Goal: Information Seeking & Learning: Learn about a topic

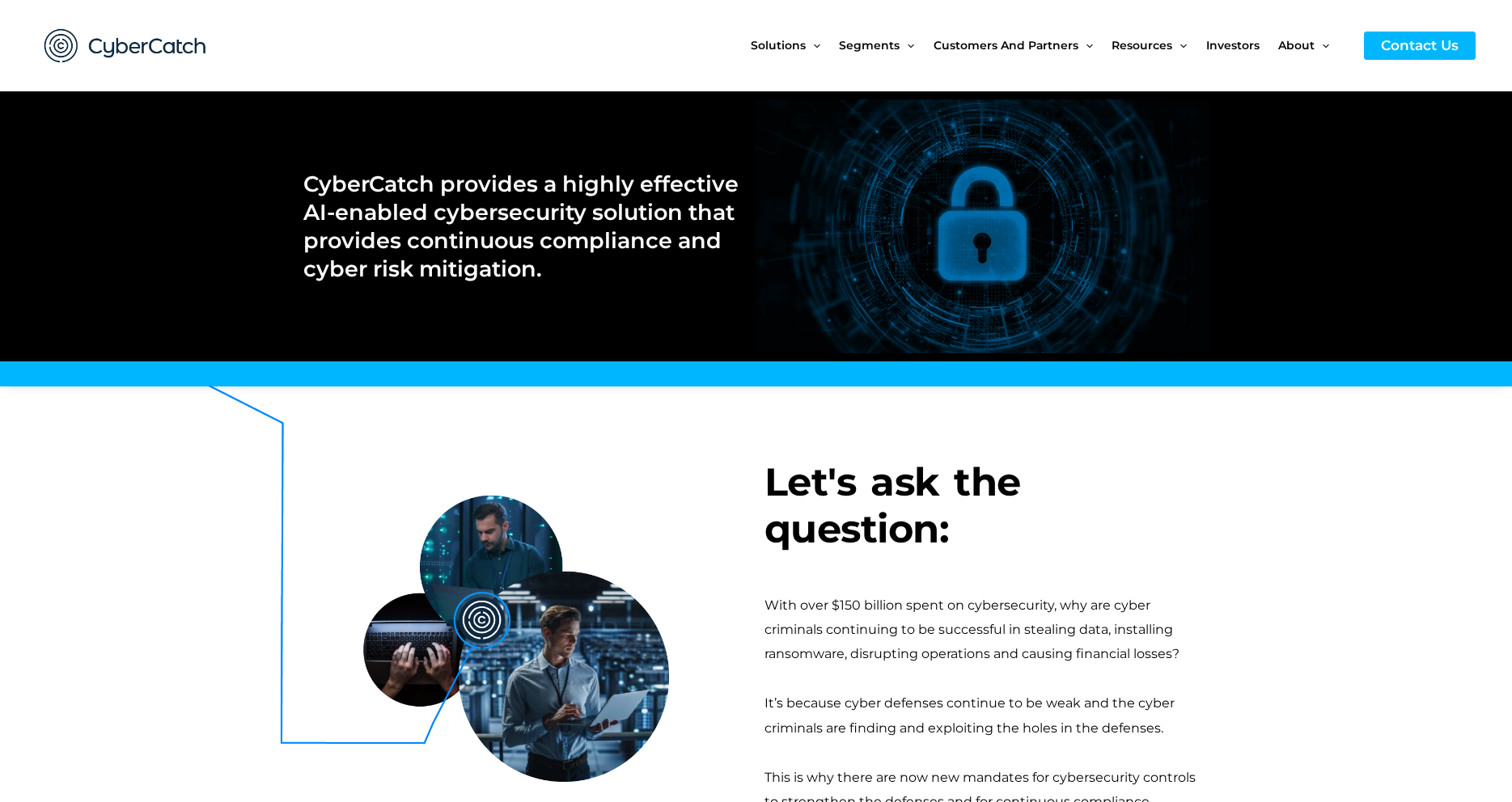
click at [1277, 485] on section "Let's ask the question: With over $150 billion spent on cybersecurity, why are …" at bounding box center [756, 636] width 1512 height 485
click at [1238, 45] on span "Investors" at bounding box center [1232, 45] width 53 height 68
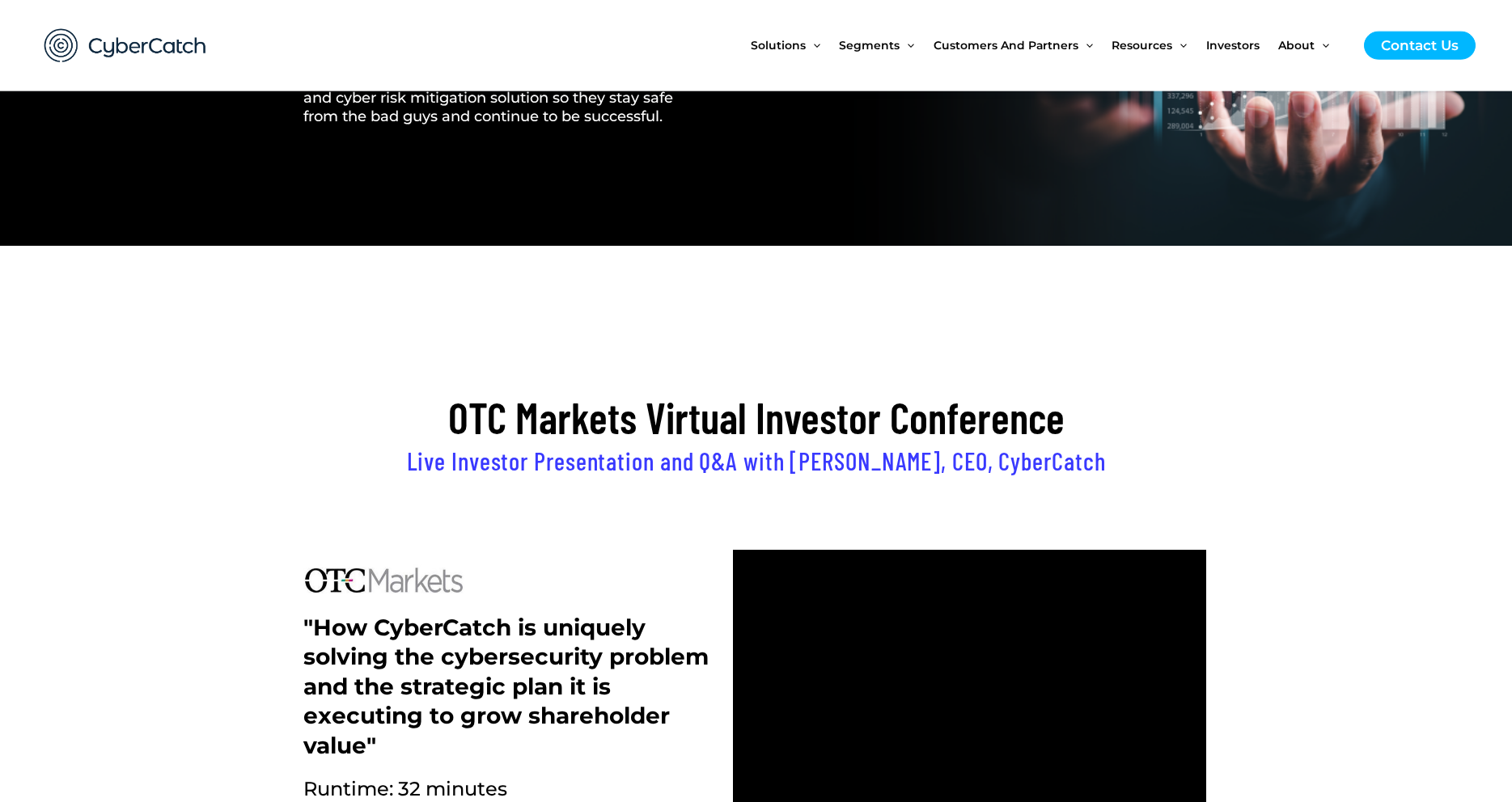
scroll to position [247, 0]
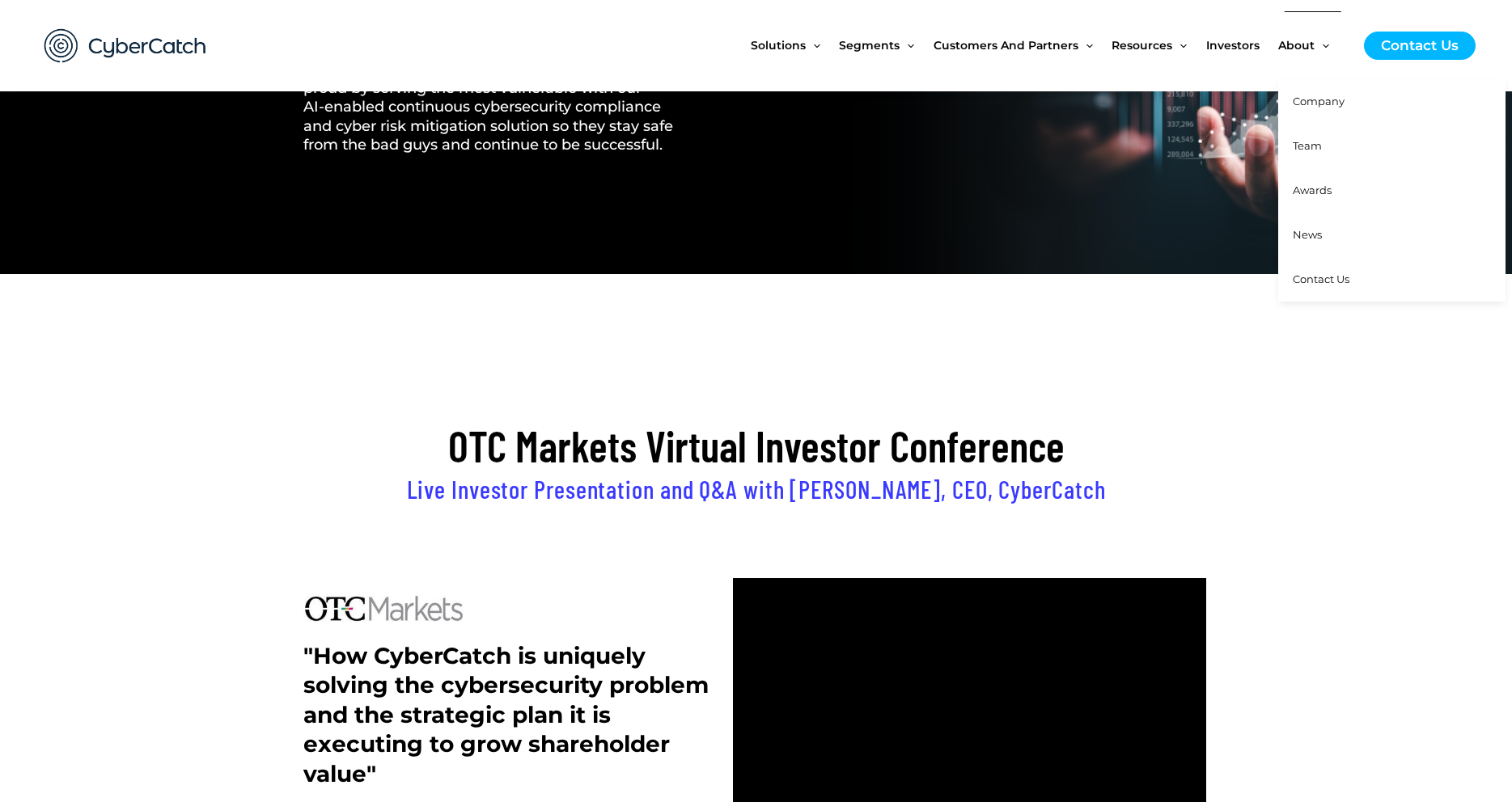
click at [1291, 143] on link "Team" at bounding box center [1391, 146] width 227 height 45
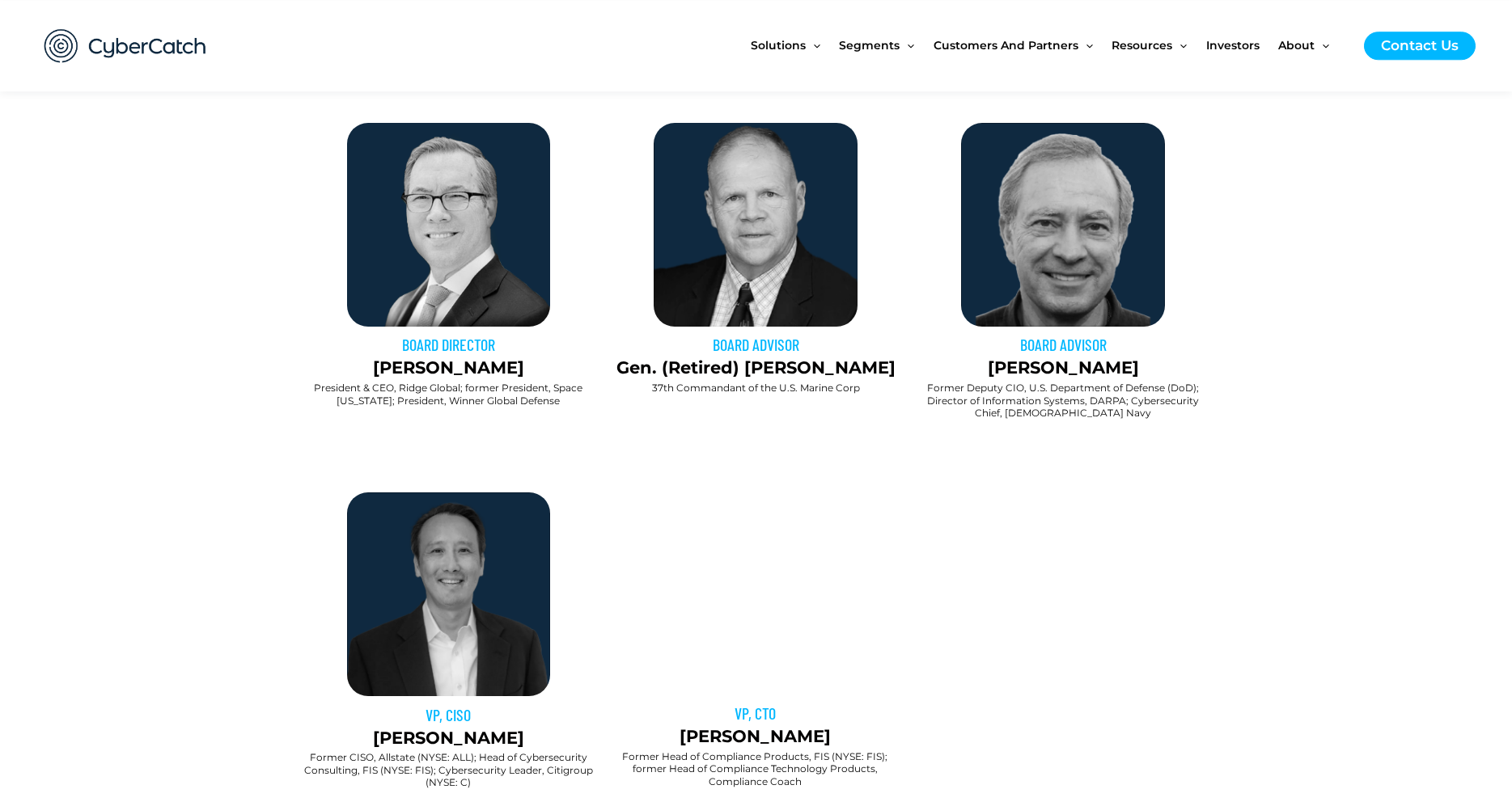
scroll to position [990, 0]
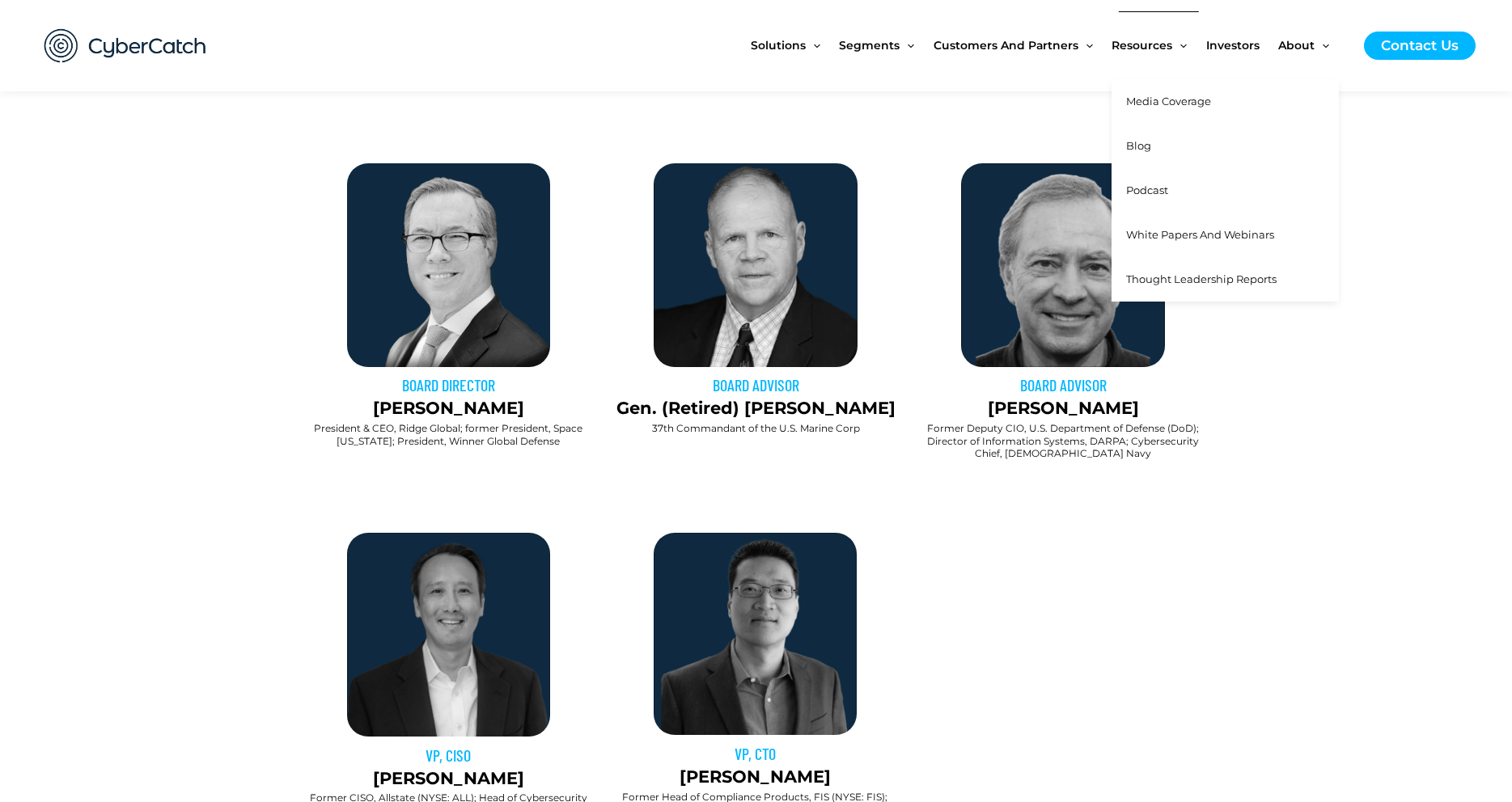
click at [1150, 100] on span "Media Coverage" at bounding box center [1168, 100] width 85 height 13
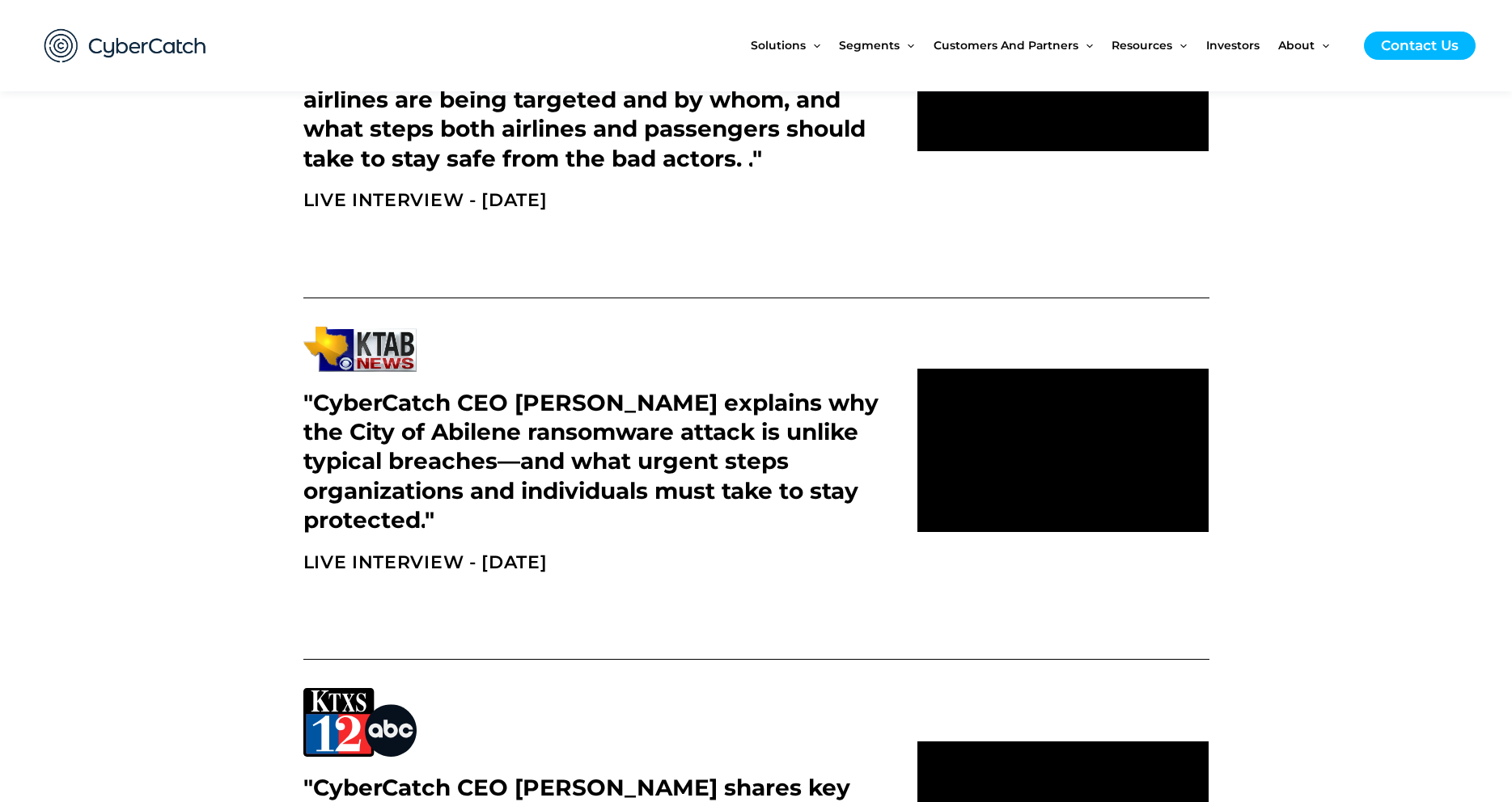
scroll to position [1567, 0]
